Goal: Contribute content: Contribute content

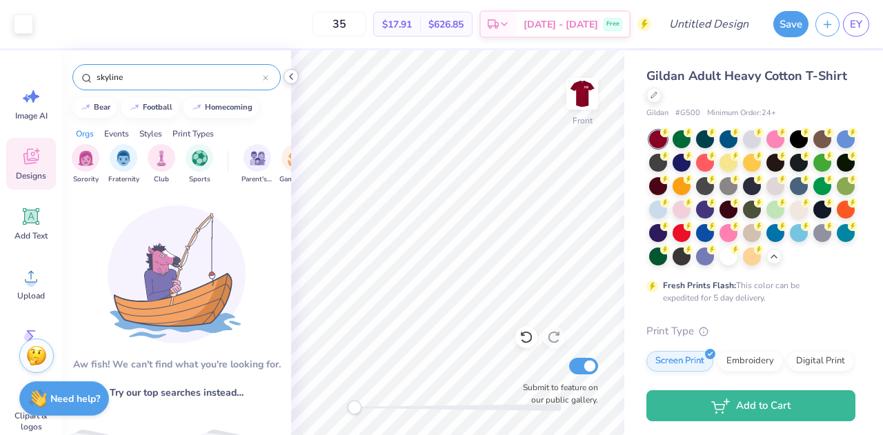
click at [293, 72] on icon at bounding box center [291, 76] width 11 height 11
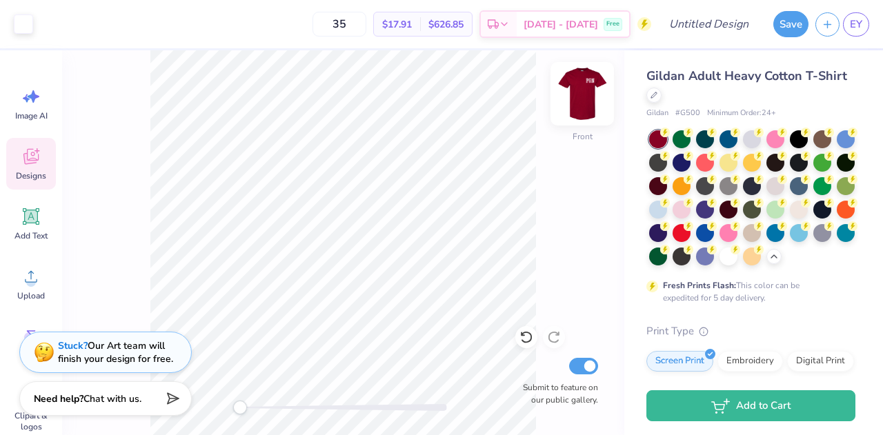
click at [589, 101] on img at bounding box center [582, 93] width 55 height 55
click at [581, 96] on img at bounding box center [582, 93] width 55 height 55
click at [578, 99] on img at bounding box center [582, 93] width 55 height 55
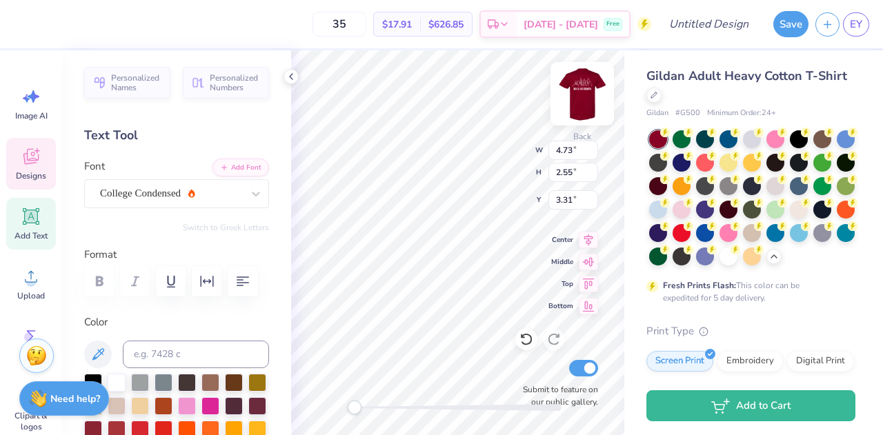
click at [580, 95] on img at bounding box center [582, 93] width 55 height 55
type input "4.66"
type input "2.51"
type input "5.07"
click at [580, 91] on img at bounding box center [583, 94] width 28 height 28
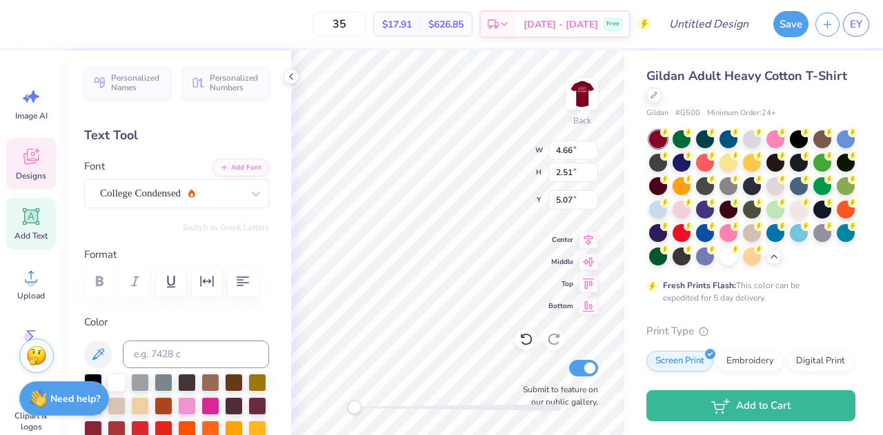
type input "4.73"
type input "2.55"
type input "3.31"
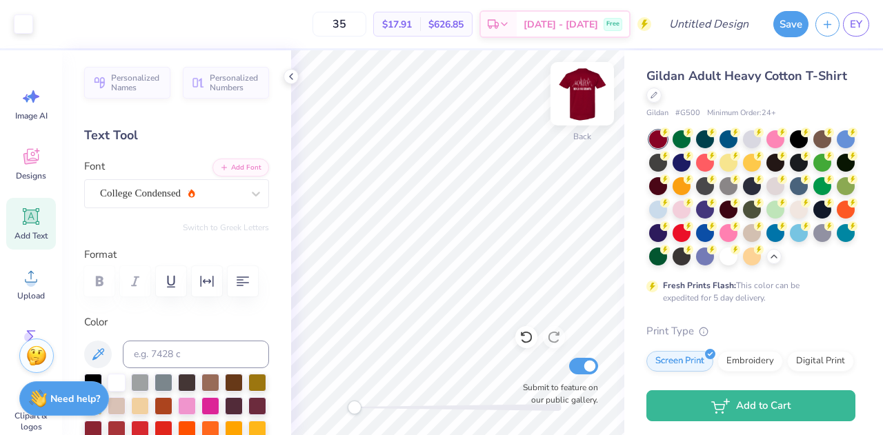
click at [578, 92] on img at bounding box center [582, 93] width 55 height 55
click at [30, 162] on icon at bounding box center [30, 158] width 13 height 11
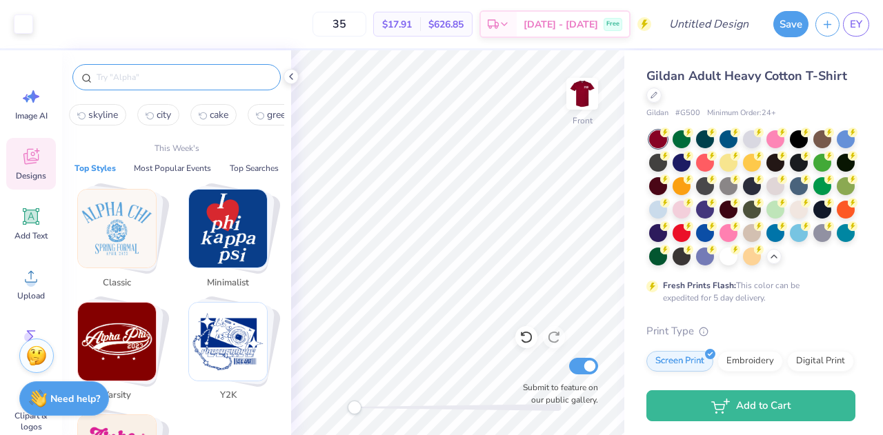
click at [113, 77] on input "text" at bounding box center [183, 77] width 177 height 14
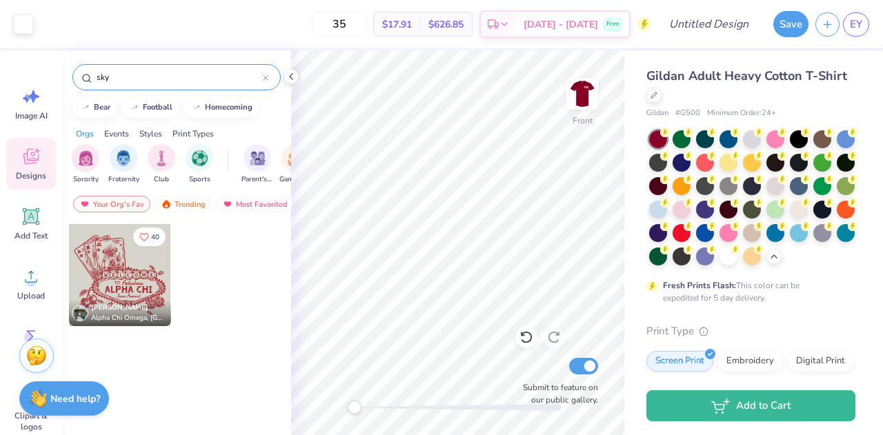
type input "sky"
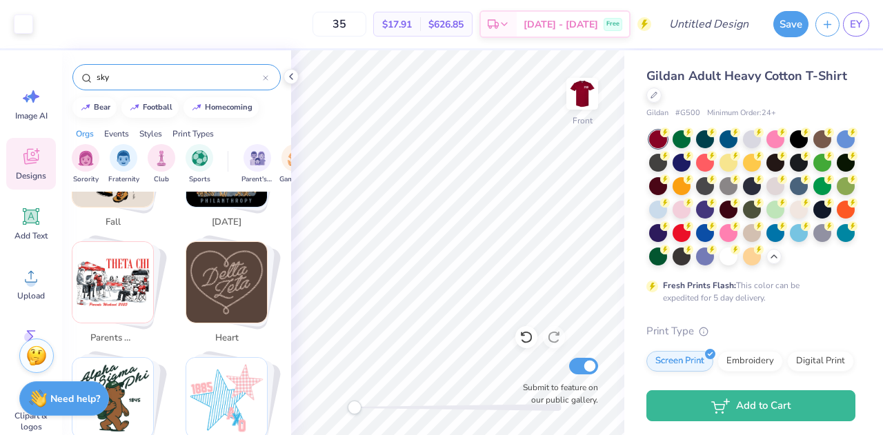
scroll to position [568, 3]
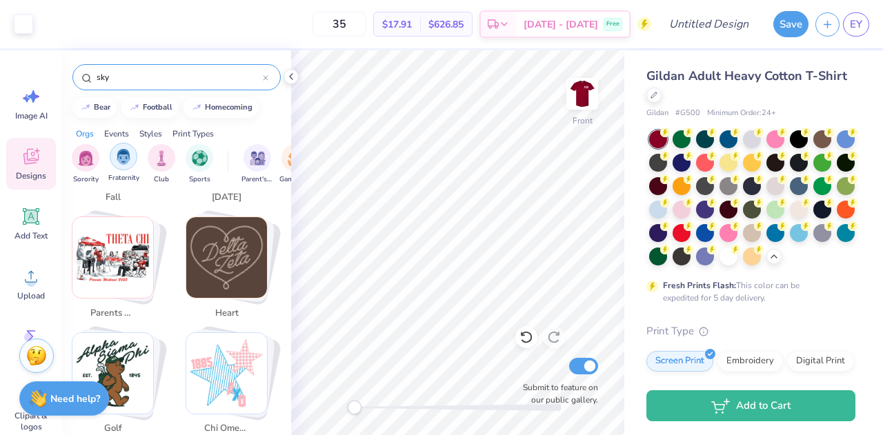
click at [133, 158] on div "filter for Fraternity" at bounding box center [124, 157] width 28 height 28
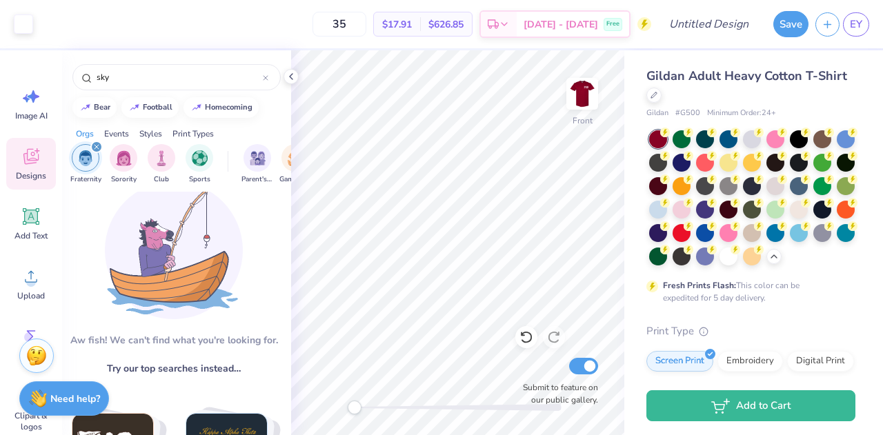
scroll to position [0, 3]
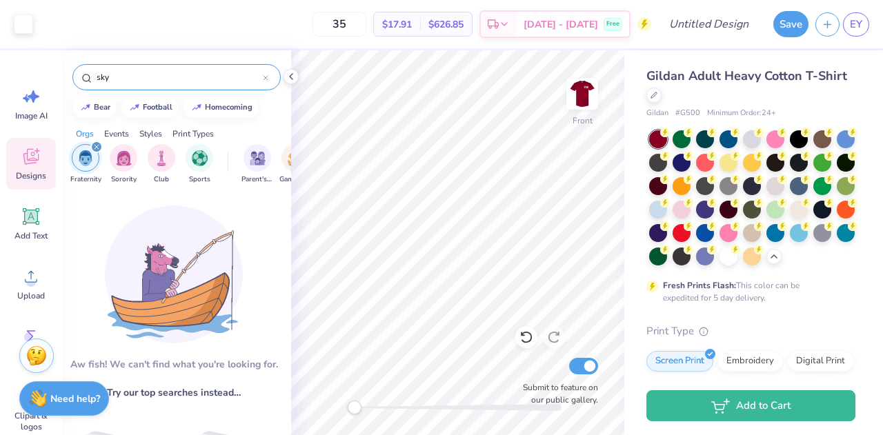
click at [267, 71] on div at bounding box center [266, 77] width 6 height 12
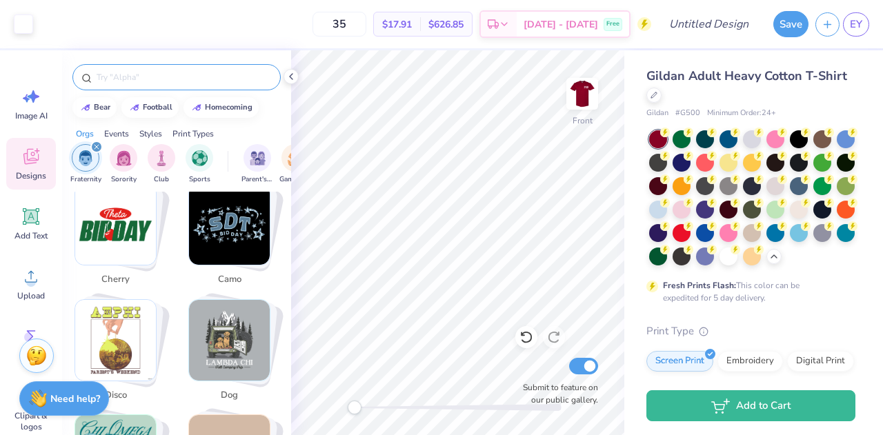
scroll to position [1402, 0]
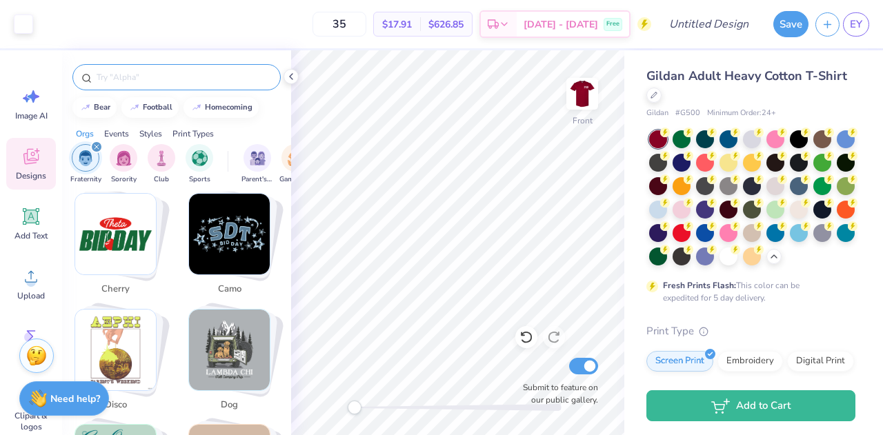
click at [104, 224] on img "Stack Card Button cherry" at bounding box center [115, 234] width 81 height 81
click at [269, 75] on div "cherry" at bounding box center [176, 77] width 208 height 26
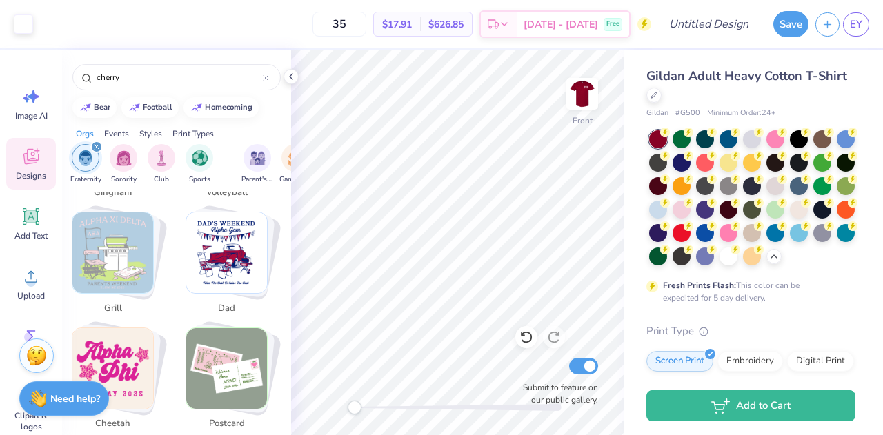
scroll to position [2420, 3]
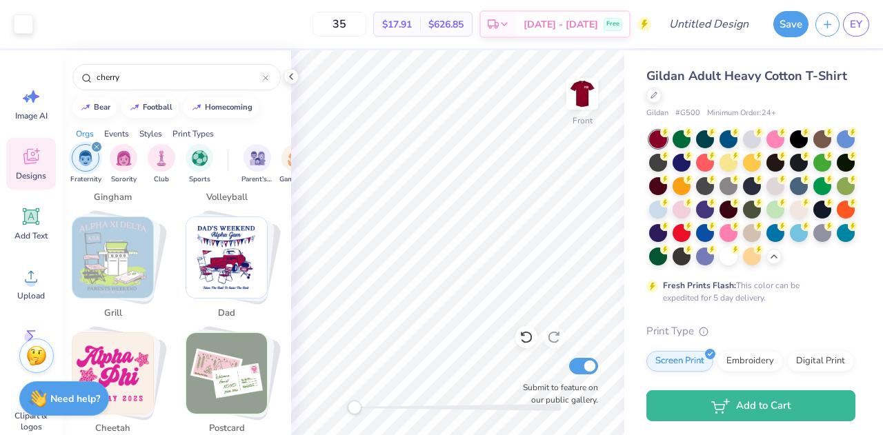
click at [240, 383] on img "Stack Card Button postcard" at bounding box center [226, 373] width 81 height 81
type input "postcard"
click at [218, 346] on img "Stack Card Button postcard" at bounding box center [226, 373] width 81 height 81
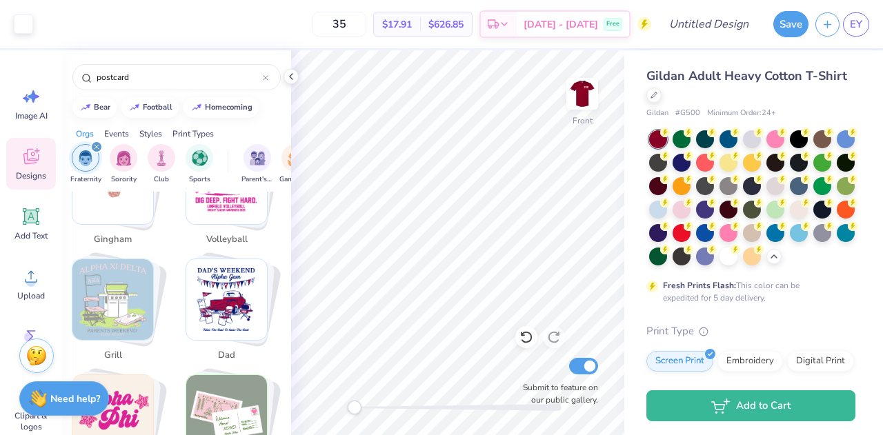
scroll to position [2377, 3]
click at [223, 386] on img "Stack Card Button postcard" at bounding box center [226, 416] width 81 height 81
click at [270, 78] on div "postcard" at bounding box center [176, 77] width 208 height 26
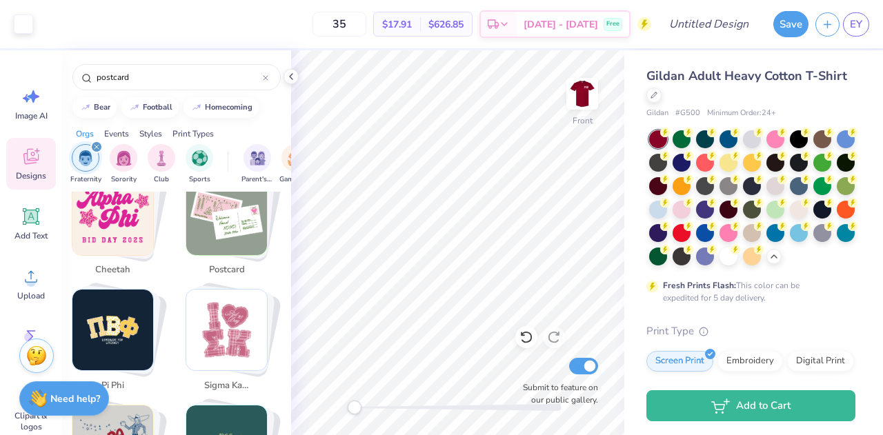
scroll to position [2580, 3]
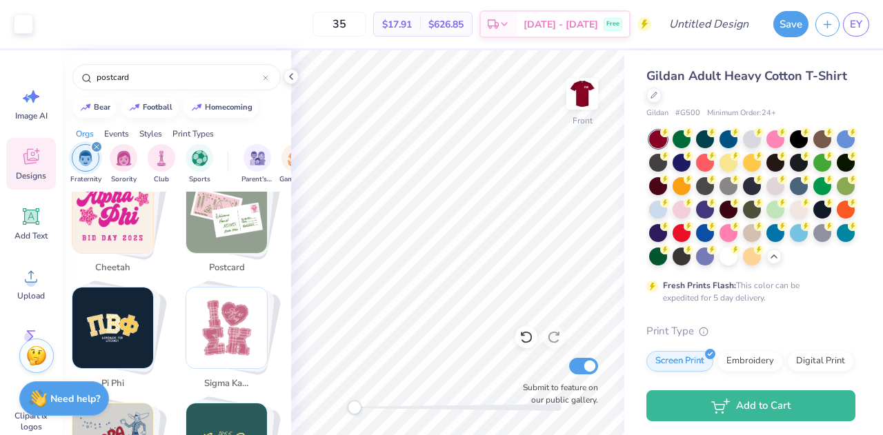
click at [233, 247] on img "Stack Card Button postcard" at bounding box center [226, 213] width 81 height 81
click at [266, 74] on div at bounding box center [266, 77] width 6 height 12
click at [222, 214] on img "Stack Card Button postcard" at bounding box center [226, 213] width 81 height 81
type input "postcard"
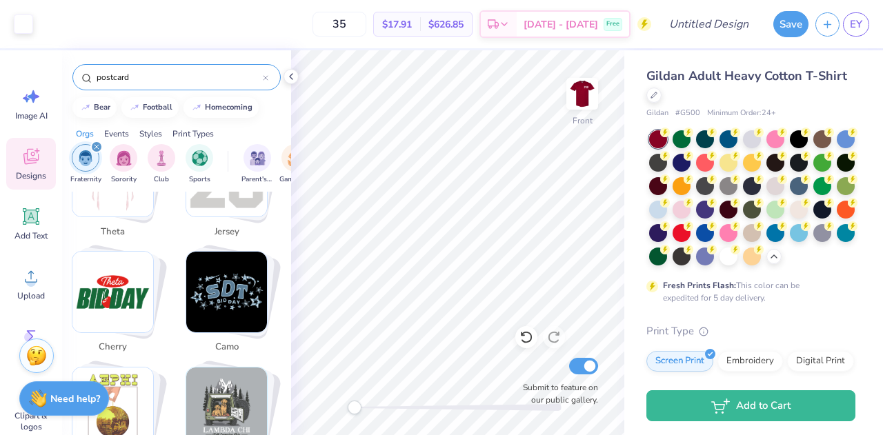
scroll to position [1302, 3]
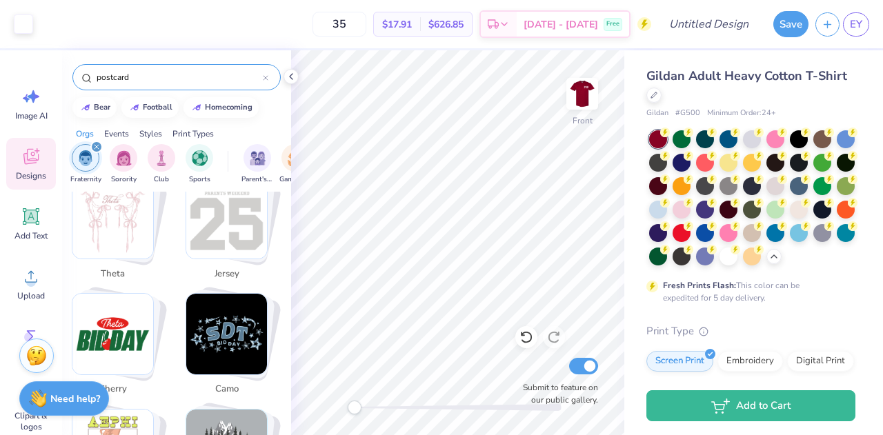
click at [94, 141] on div "filter for Fraternity" at bounding box center [96, 147] width 12 height 12
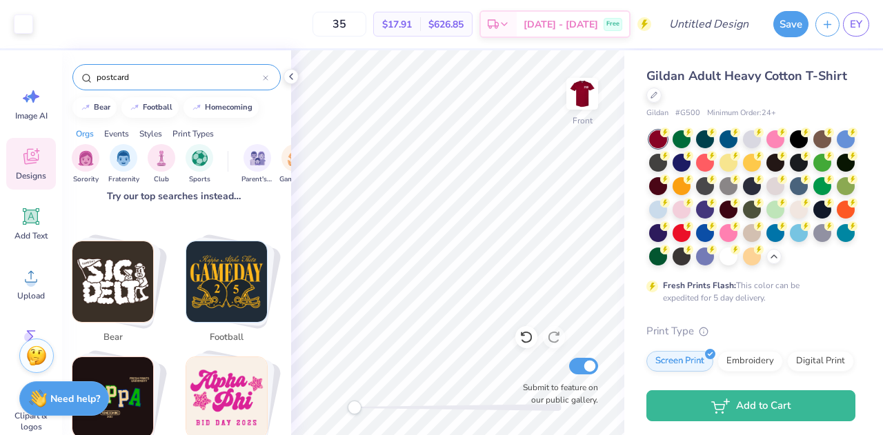
scroll to position [0, 3]
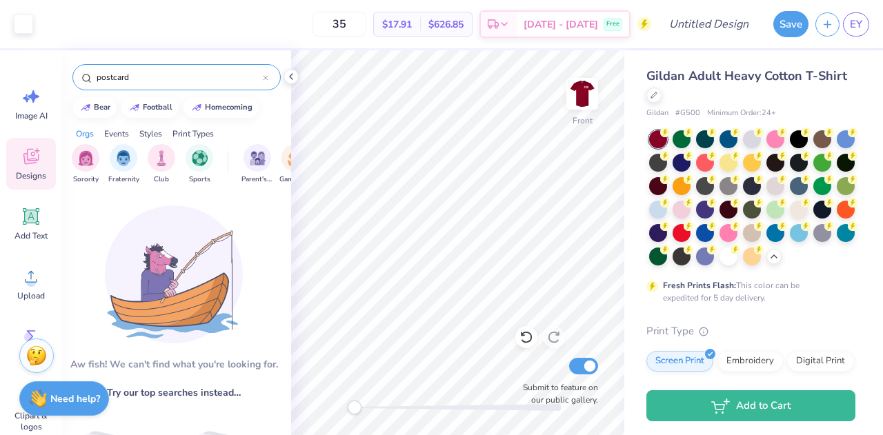
click at [130, 77] on input "postcard" at bounding box center [179, 77] width 168 height 14
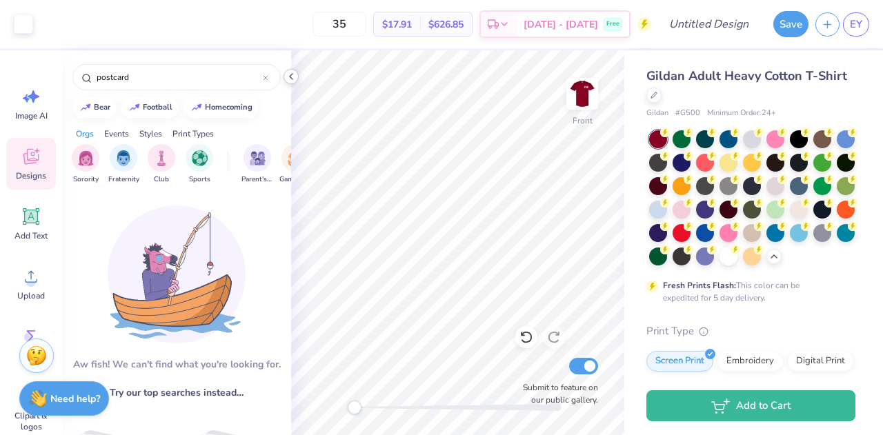
click at [286, 73] on icon at bounding box center [291, 76] width 11 height 11
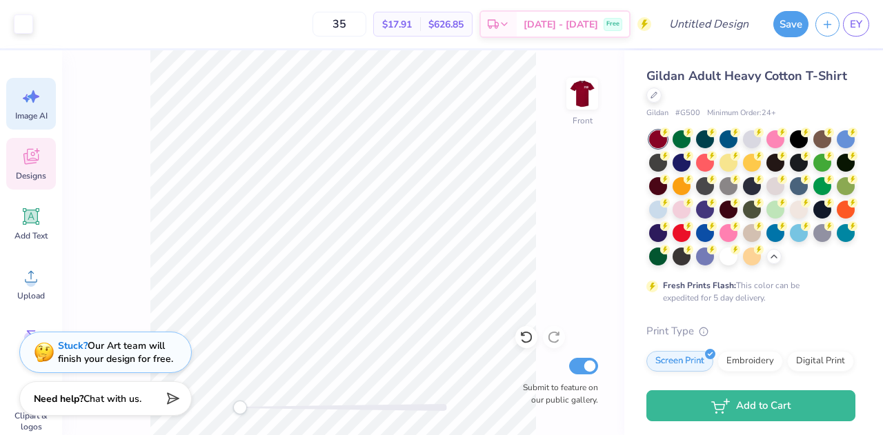
click at [38, 104] on icon at bounding box center [31, 96] width 21 height 21
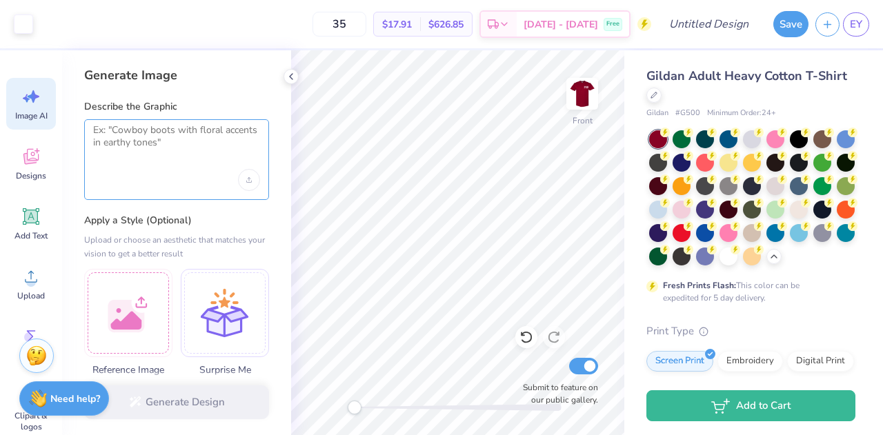
click at [144, 147] on textarea at bounding box center [176, 141] width 167 height 35
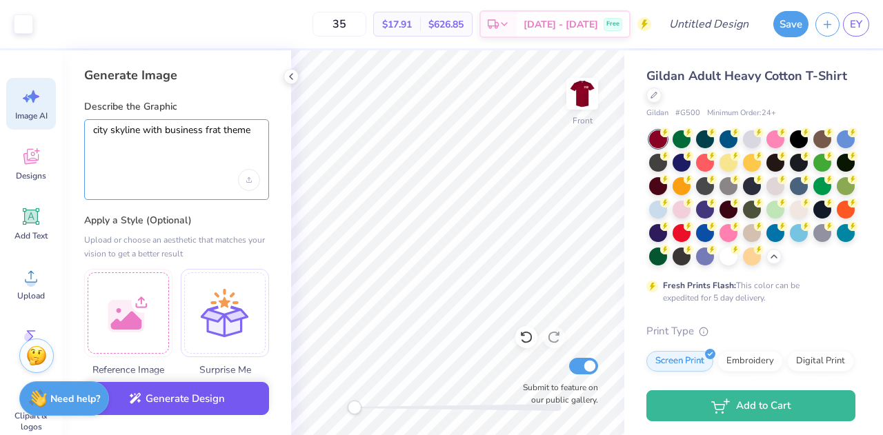
type textarea "city skyline with business frat theme"
click at [189, 395] on button "Generate Design" at bounding box center [176, 399] width 185 height 34
